Goal: Navigation & Orientation: Find specific page/section

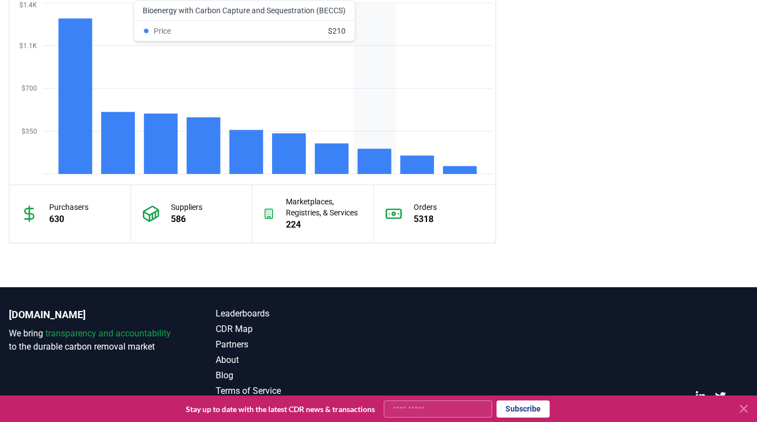
scroll to position [996, 0]
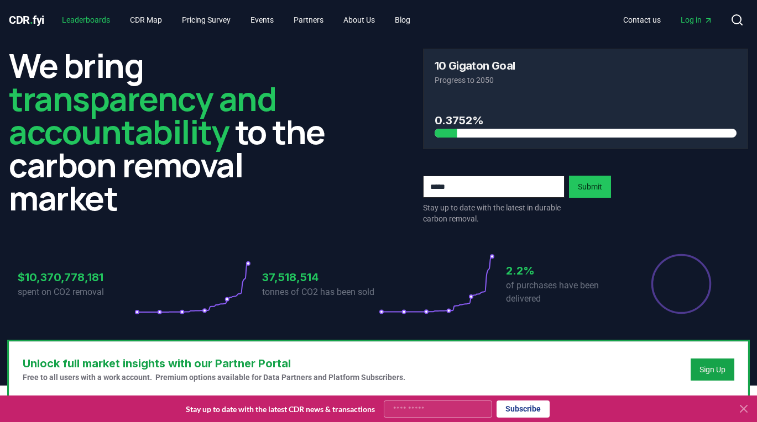
click at [103, 23] on link "Leaderboards" at bounding box center [86, 20] width 66 height 20
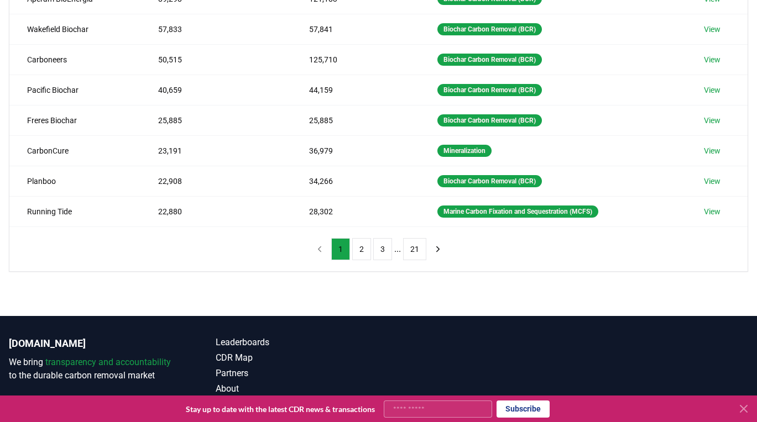
scroll to position [256, 0]
